Goal: Information Seeking & Learning: Learn about a topic

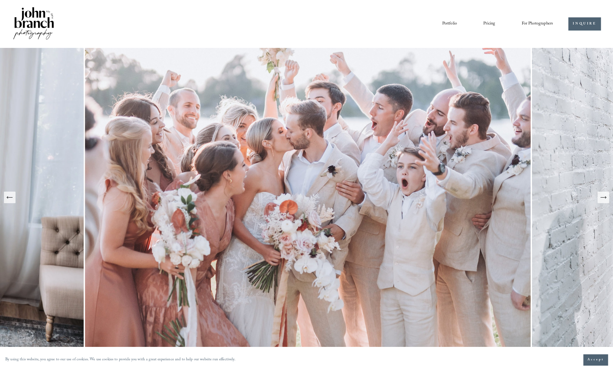
click at [490, 21] on link "Pricing" at bounding box center [489, 23] width 12 height 9
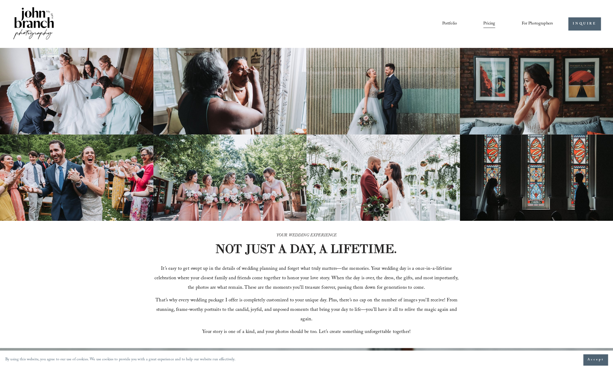
click at [449, 23] on link "Portfolio" at bounding box center [449, 23] width 15 height 9
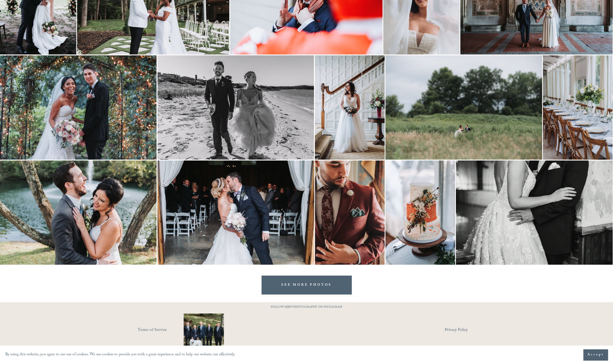
scroll to position [759, 0]
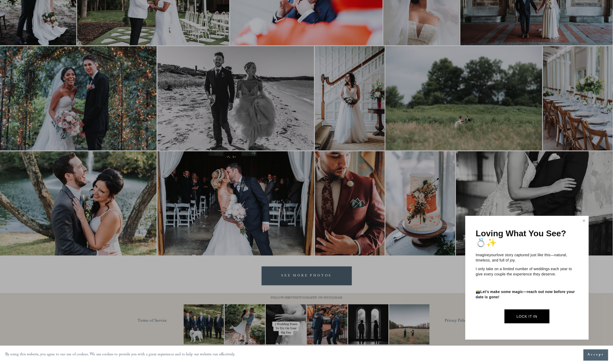
click at [416, 271] on div at bounding box center [306, 182] width 613 height 364
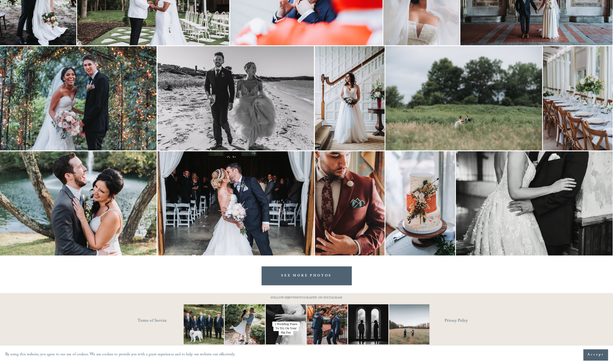
click at [322, 277] on link "SEE MORE PHOTOS" at bounding box center [306, 275] width 90 height 19
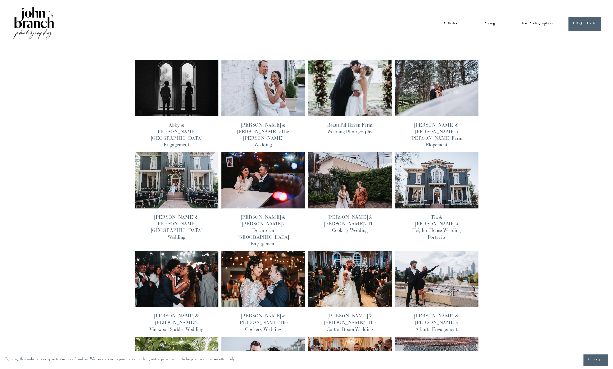
click at [271, 87] on img at bounding box center [263, 88] width 85 height 57
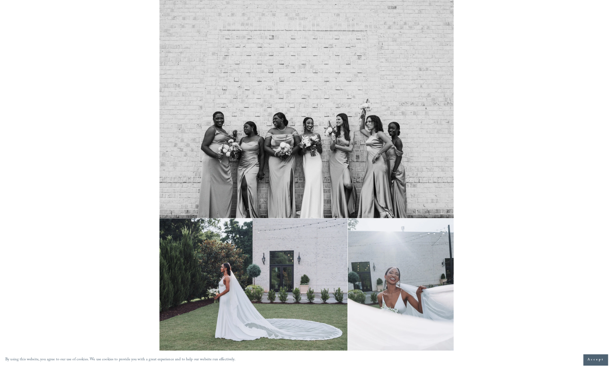
scroll to position [9000, 0]
click at [298, 148] on img at bounding box center [306, 107] width 294 height 221
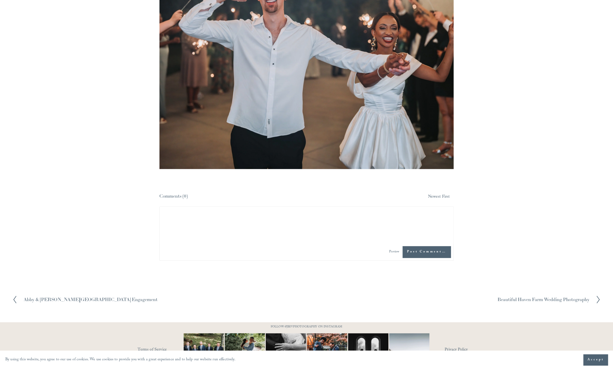
scroll to position [18473, 0]
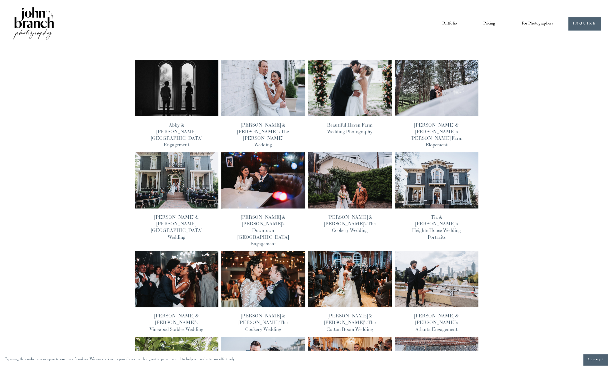
click at [451, 21] on link "Portfolio" at bounding box center [449, 23] width 15 height 9
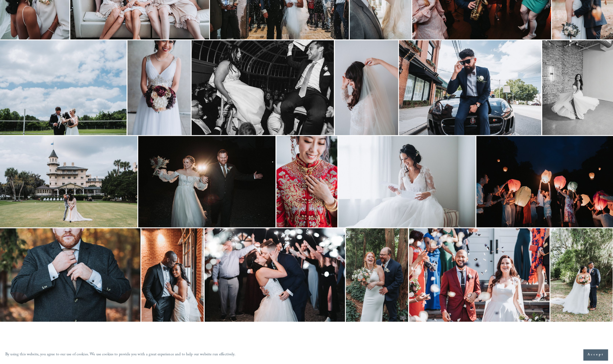
scroll to position [312, 0]
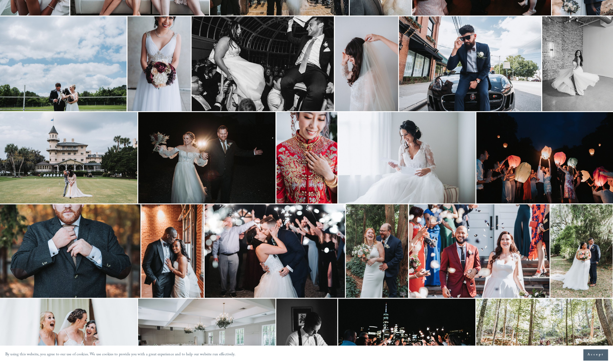
click at [311, 144] on img at bounding box center [306, 158] width 61 height 92
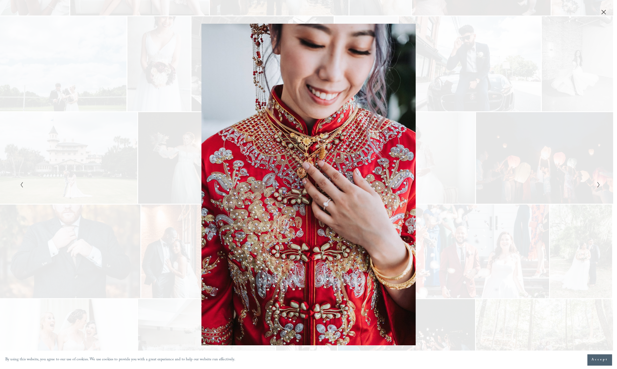
click at [468, 118] on div "Gallery" at bounding box center [454, 184] width 290 height 321
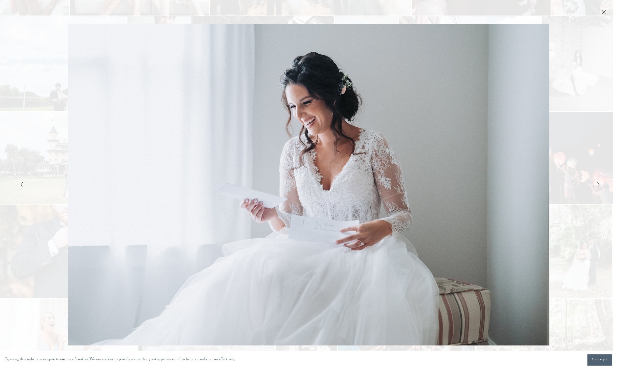
click at [604, 13] on icon "Close" at bounding box center [604, 12] width 4 height 4
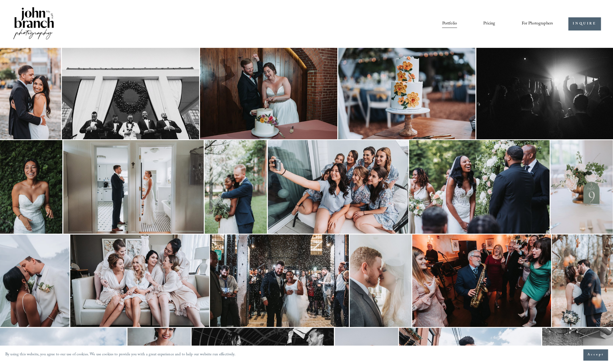
click at [44, 18] on img at bounding box center [33, 24] width 43 height 36
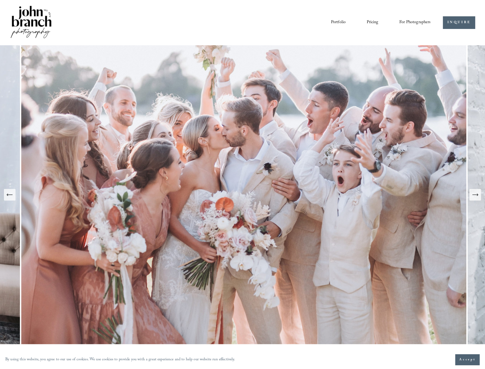
click at [371, 22] on link "Pricing" at bounding box center [373, 22] width 12 height 9
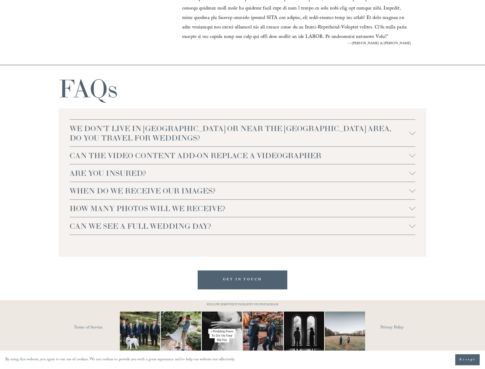
scroll to position [1078, 0]
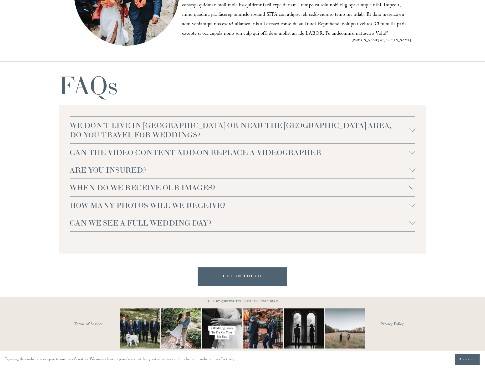
click at [263, 185] on span "WHEN DO WE RECEIVE OUR IMAGES?" at bounding box center [240, 187] width 340 height 9
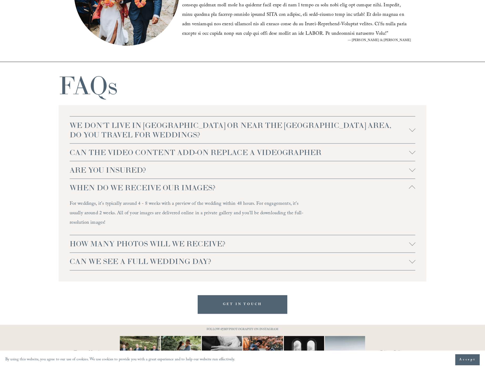
click at [180, 244] on span "HOW MANY PHOTOS WILL WE RECEIVE?" at bounding box center [240, 243] width 340 height 9
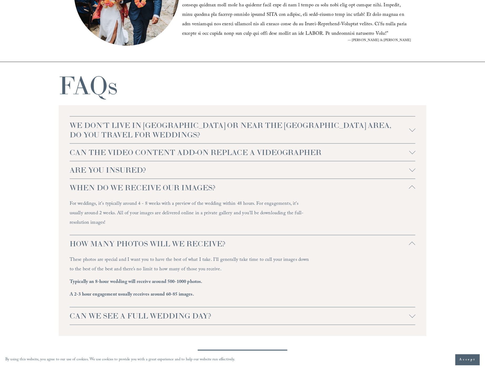
click at [158, 317] on span "CAN WE SEE A FULL WEDDING DAY?" at bounding box center [240, 315] width 340 height 9
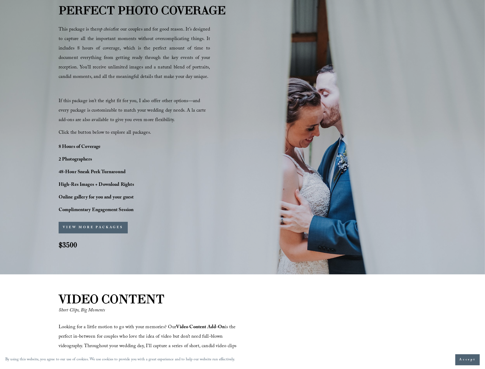
scroll to position [323, 0]
